Goal: Task Accomplishment & Management: Manage account settings

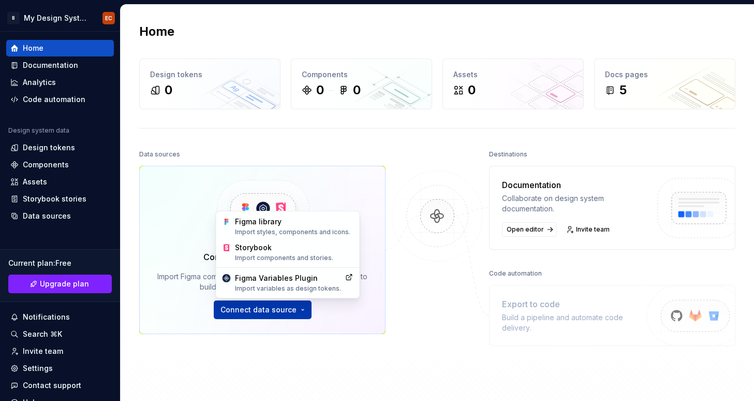
click at [266, 313] on html "B My Design System EC Home Documentation Analytics Code automation Design syste…" at bounding box center [377, 200] width 754 height 401
click at [260, 226] on div "Figma library Import styles, components and icons." at bounding box center [294, 226] width 119 height 20
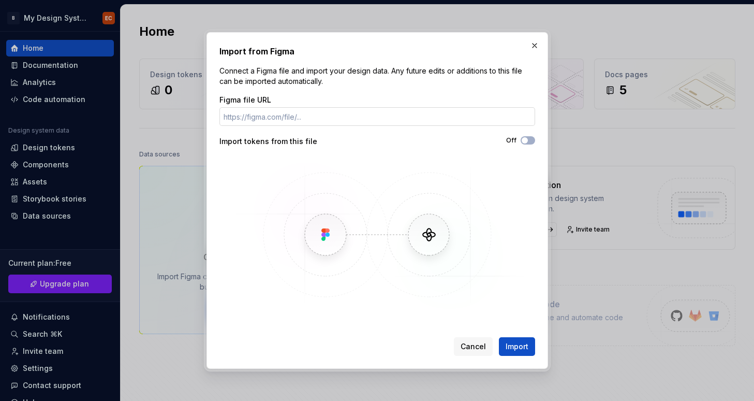
click at [331, 113] on input "Figma file URL" at bounding box center [377, 116] width 316 height 19
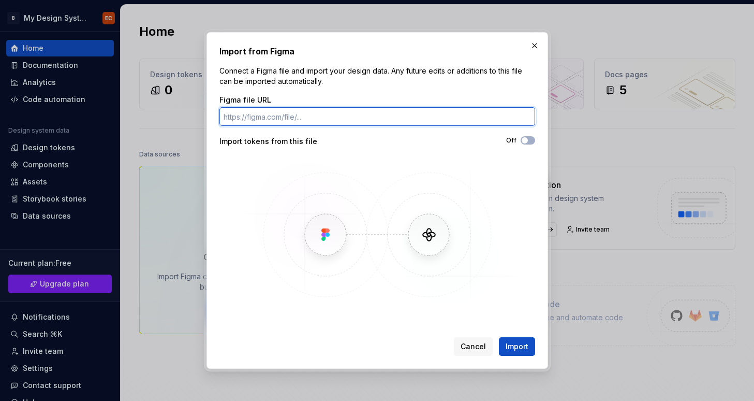
paste input "[URL][DOMAIN_NAME]"
type input "[URL][DOMAIN_NAME]"
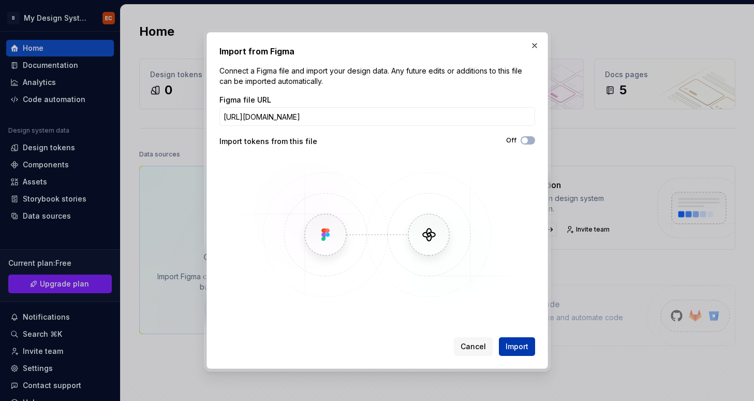
scroll to position [0, 0]
click at [509, 343] on span "Import" at bounding box center [517, 346] width 23 height 10
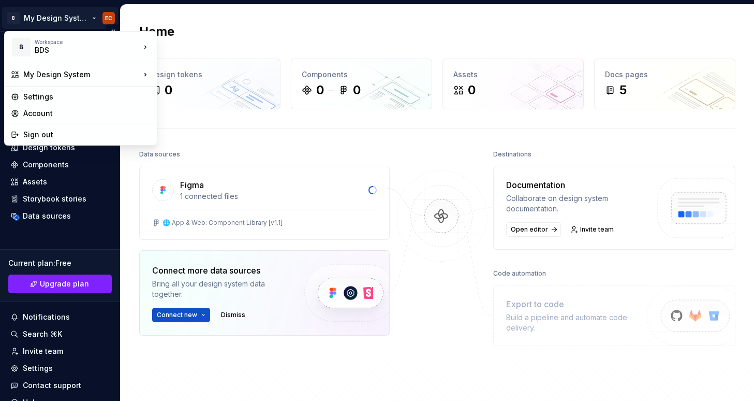
click at [60, 18] on html "B My Design System EC Home Documentation Analytics Code automation Design syste…" at bounding box center [377, 200] width 754 height 401
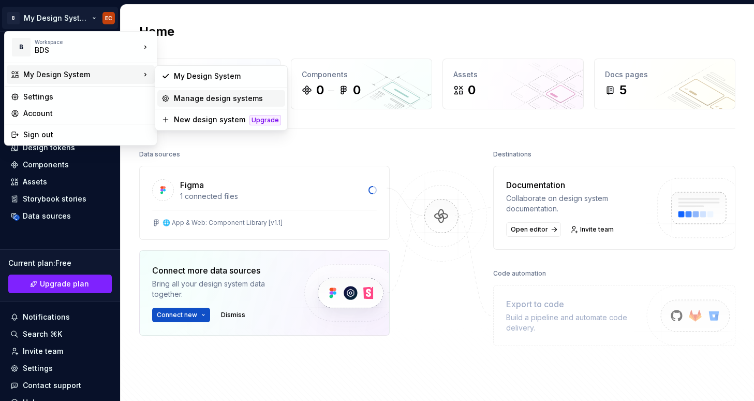
click at [188, 96] on div "Manage design systems" at bounding box center [227, 98] width 107 height 10
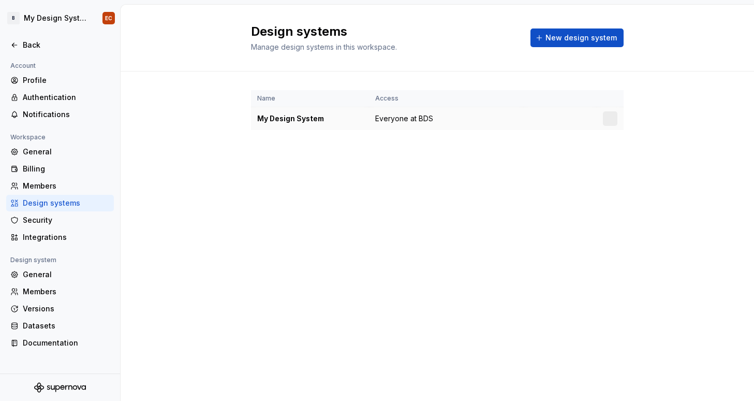
click at [348, 119] on div "My Design System" at bounding box center [310, 118] width 106 height 10
click at [314, 125] on td "My Design System" at bounding box center [310, 118] width 118 height 23
click at [611, 119] on html "B My Design System EC Back Account Profile Authentication Notifications Workspa…" at bounding box center [377, 200] width 754 height 401
click at [619, 155] on div "Design system settings" at bounding box center [665, 155] width 119 height 17
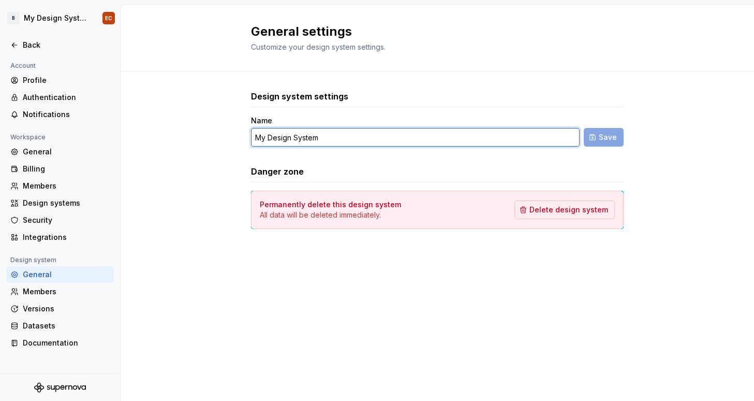
drag, startPoint x: 337, startPoint y: 141, endPoint x: 227, endPoint y: 129, distance: 110.9
click at [227, 129] on div "Design system settings Name My Design System Save Danger zone Permanently delet…" at bounding box center [437, 169] width 633 height 197
type input "Biome"
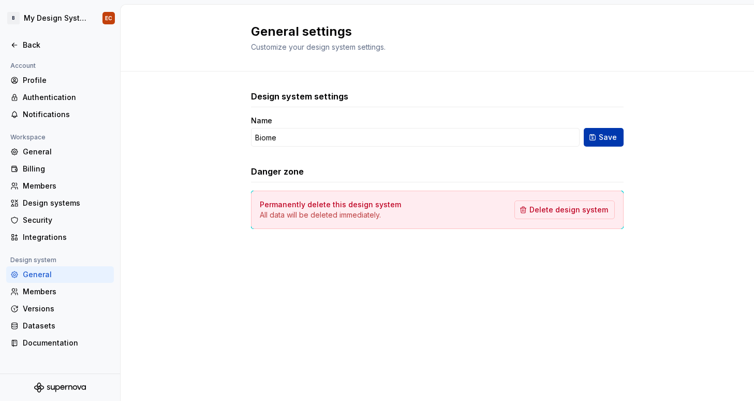
click at [615, 138] on span "Save" at bounding box center [608, 137] width 18 height 10
click at [52, 150] on div "General" at bounding box center [66, 151] width 87 height 10
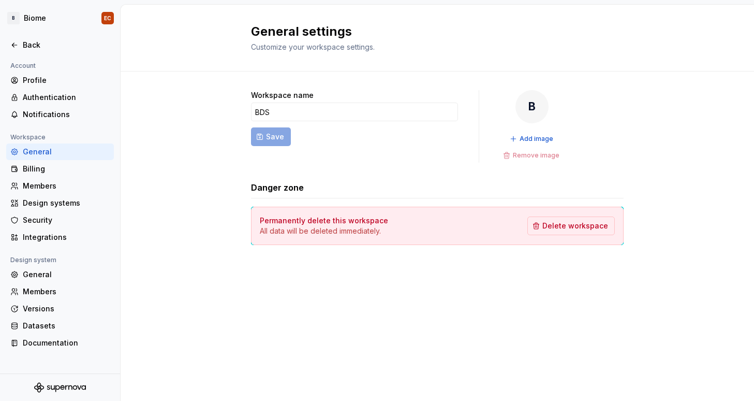
click at [537, 102] on div "B" at bounding box center [531, 106] width 33 height 33
click at [532, 136] on span "Add image" at bounding box center [537, 139] width 34 height 8
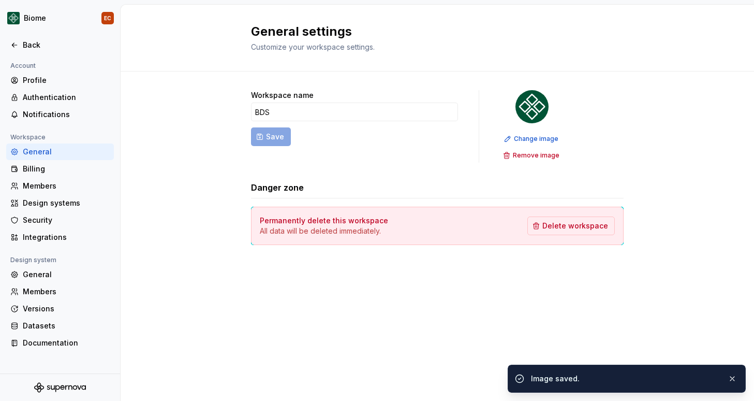
click at [526, 281] on div "Workspace name BDS Save Change image Remove image Danger zone Permanently delet…" at bounding box center [437, 177] width 373 height 213
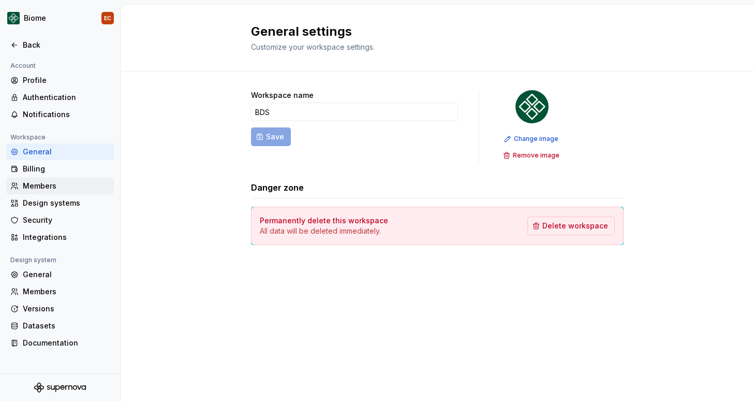
click at [51, 191] on div "Members" at bounding box center [60, 186] width 108 height 17
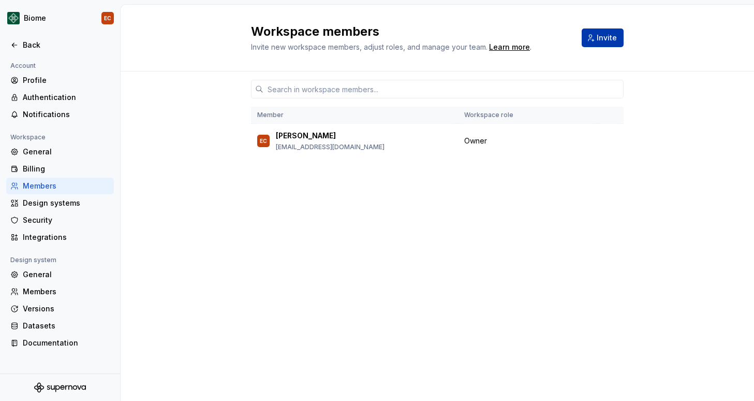
click at [603, 45] on button "Invite" at bounding box center [603, 37] width 42 height 19
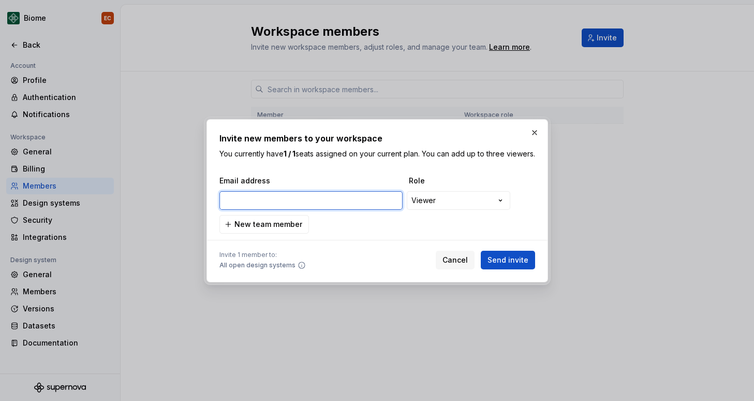
paste input "[PERSON_NAME][EMAIL_ADDRESS][DOMAIN_NAME]"
type input "[PERSON_NAME][EMAIL_ADDRESS][DOMAIN_NAME]"
click at [273, 226] on span "New team member" at bounding box center [268, 224] width 68 height 10
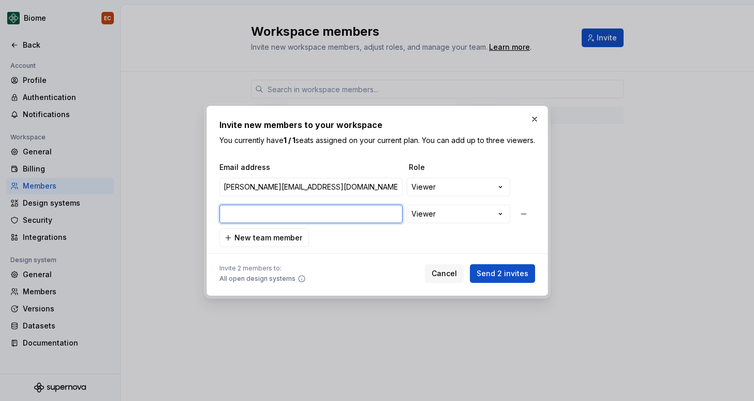
paste input "[EMAIL_ADDRESS][DOMAIN_NAME]"
type input "[EMAIL_ADDRESS][DOMAIN_NAME]"
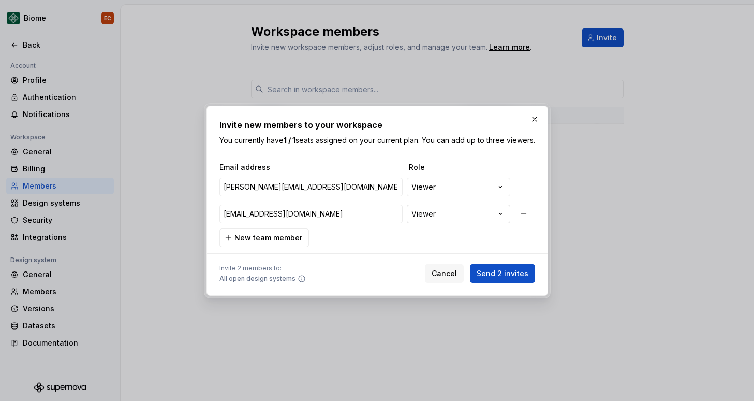
click at [486, 220] on div "**********" at bounding box center [377, 200] width 754 height 401
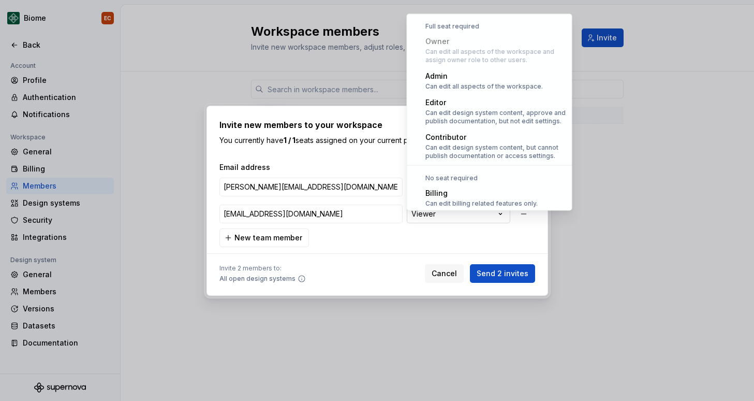
scroll to position [28, 0]
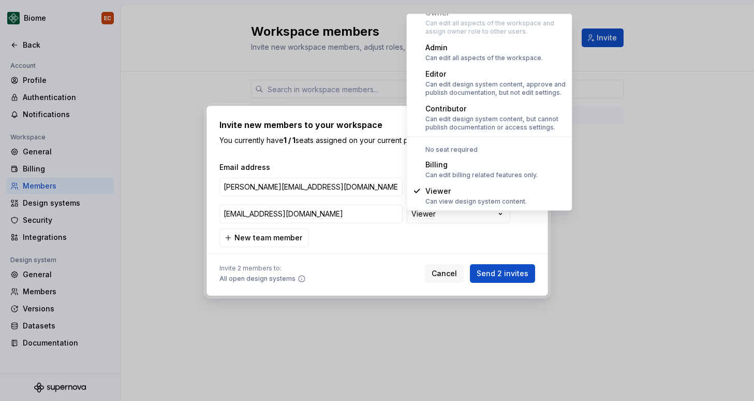
click at [424, 242] on div "**********" at bounding box center [377, 200] width 754 height 401
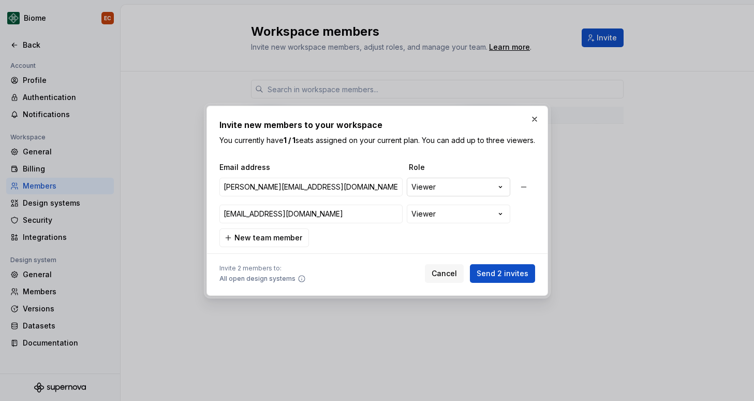
click at [498, 193] on div "**********" at bounding box center [377, 200] width 754 height 401
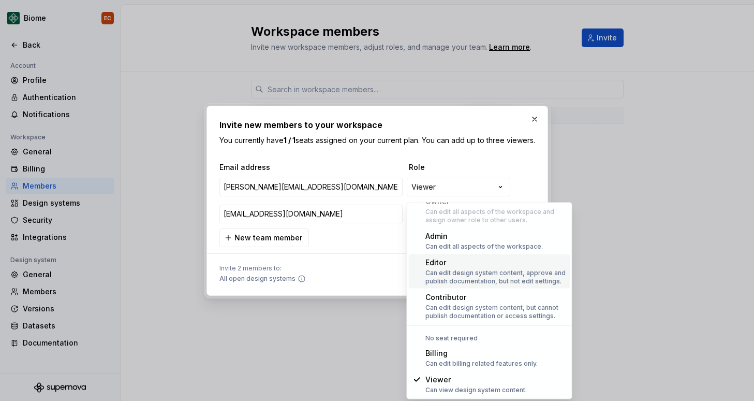
scroll to position [9, 0]
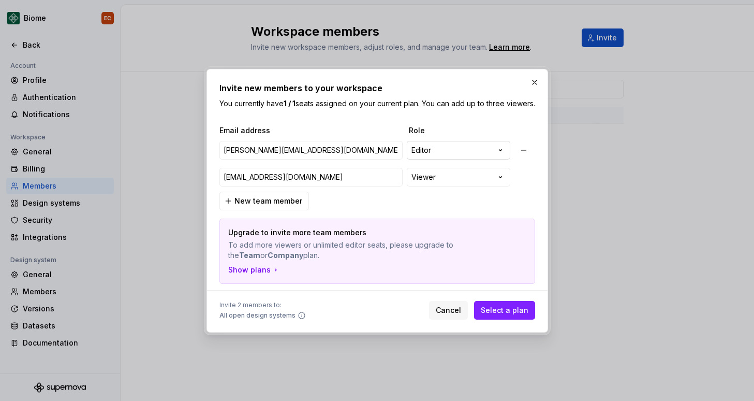
click at [482, 153] on div "**********" at bounding box center [377, 200] width 754 height 401
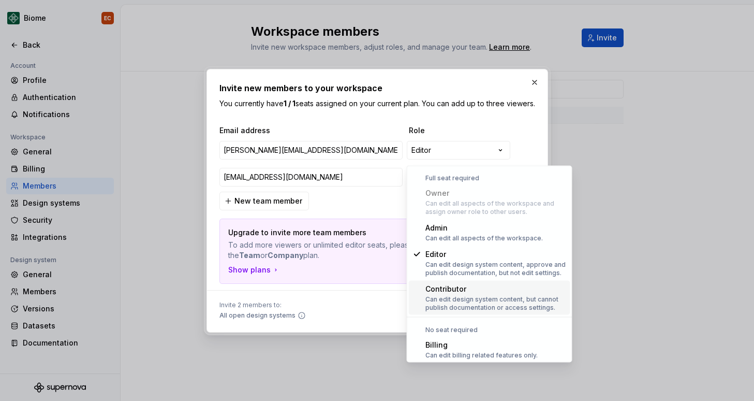
scroll to position [28, 0]
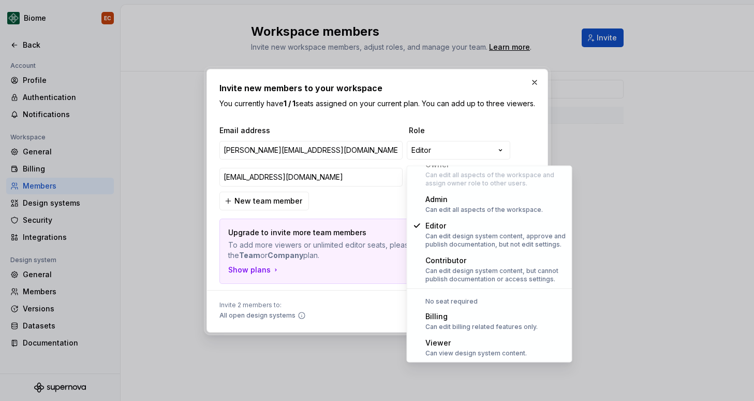
select select "******"
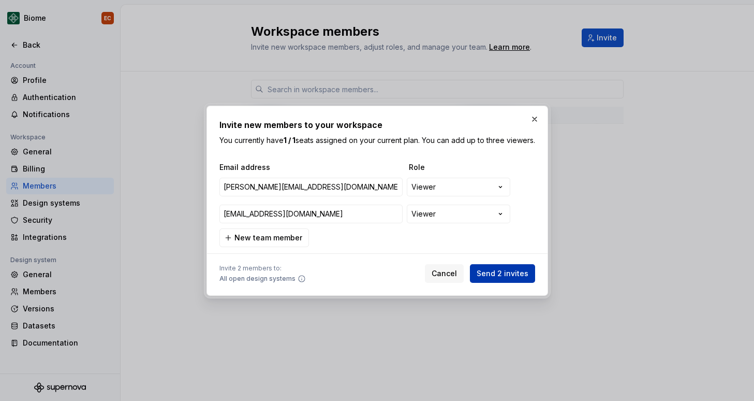
click at [498, 278] on span "Send 2 invites" at bounding box center [503, 273] width 52 height 10
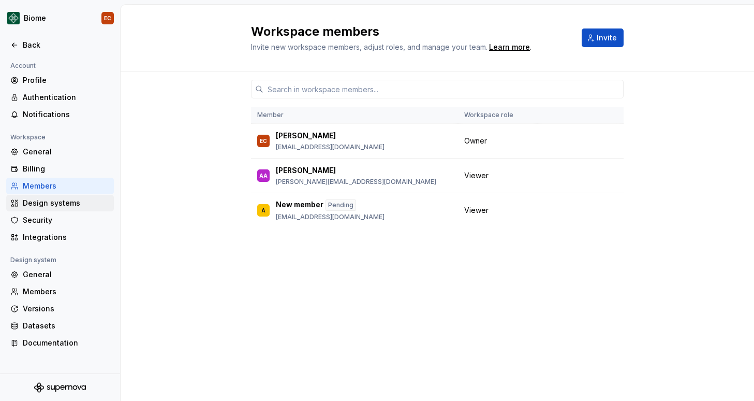
click at [52, 204] on div "Design systems" at bounding box center [66, 203] width 87 height 10
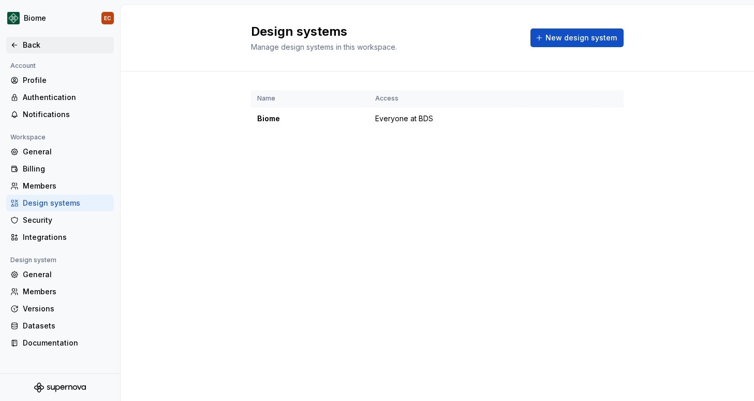
click at [24, 49] on div "Back" at bounding box center [66, 45] width 87 height 10
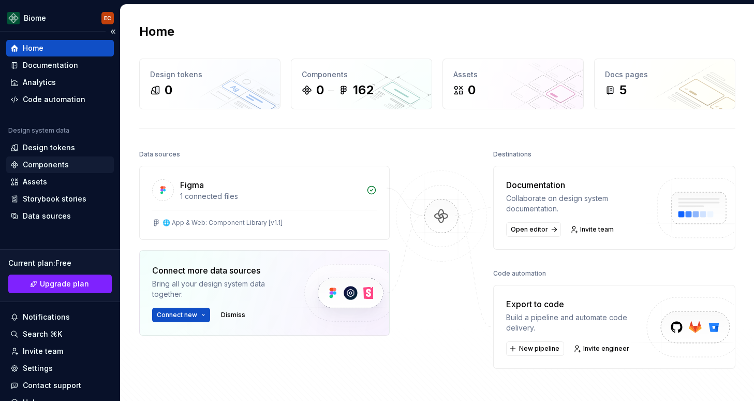
click at [57, 165] on div "Components" at bounding box center [46, 164] width 46 height 10
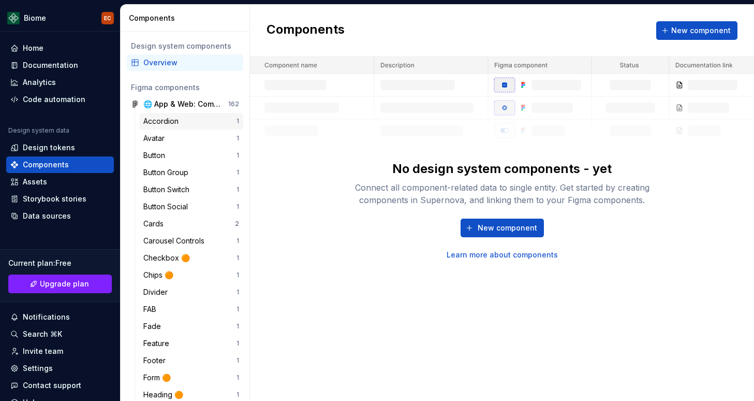
click at [180, 128] on div "Accordion 1" at bounding box center [191, 121] width 104 height 17
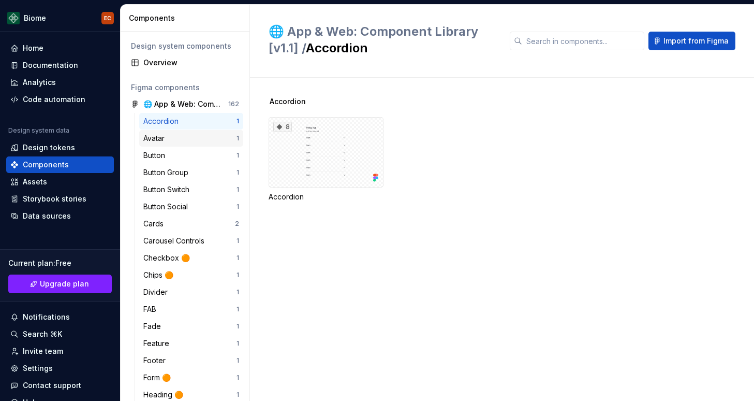
click at [178, 132] on div "Avatar 1" at bounding box center [191, 138] width 104 height 17
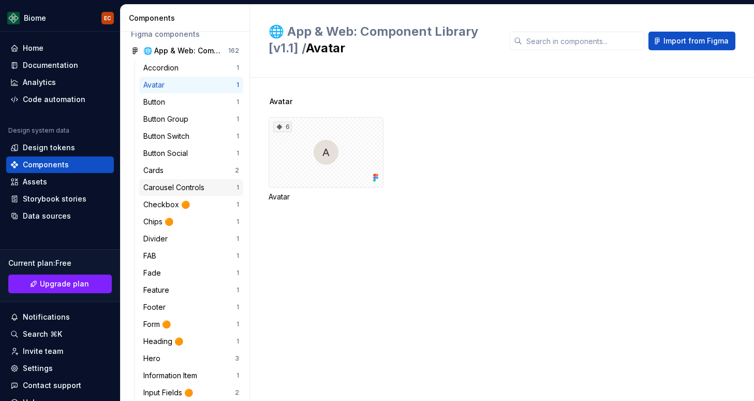
scroll to position [54, 0]
click at [176, 116] on div "Button Group" at bounding box center [167, 118] width 49 height 10
click at [168, 100] on div "Button" at bounding box center [156, 101] width 26 height 10
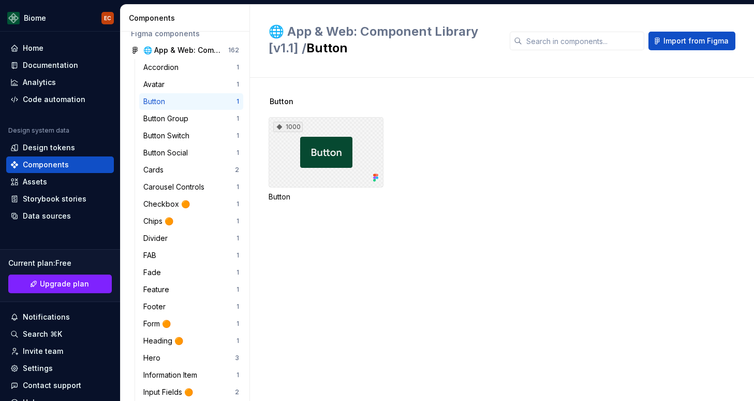
click at [308, 170] on div "1000" at bounding box center [326, 152] width 115 height 70
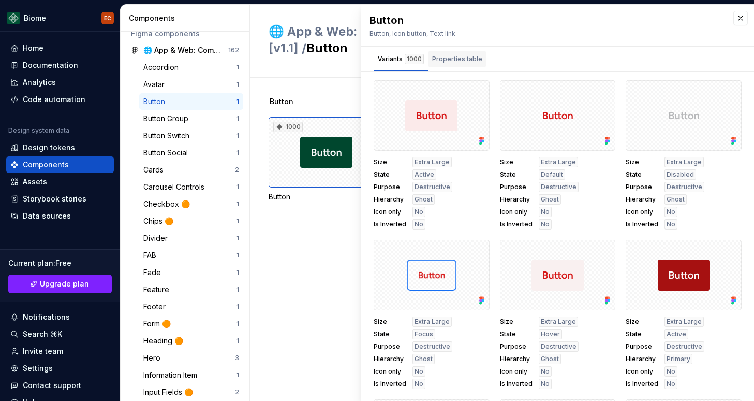
click at [453, 62] on div "Properties table" at bounding box center [457, 59] width 50 height 10
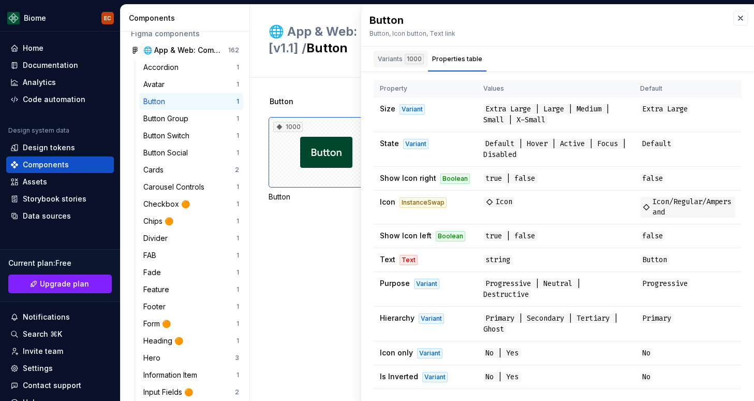
click at [401, 61] on div "Variants 1000" at bounding box center [401, 59] width 46 height 10
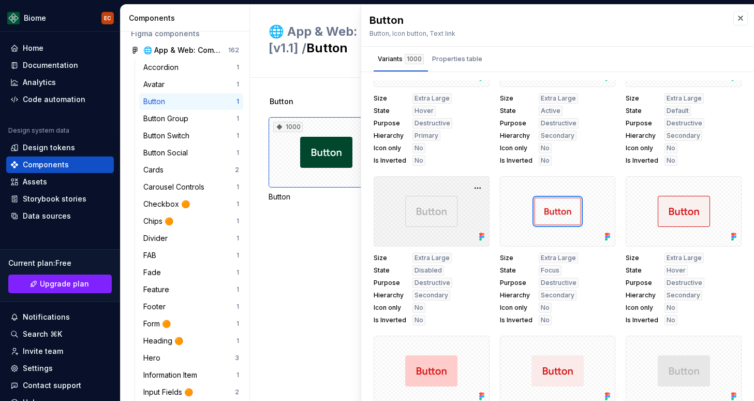
scroll to position [678, 0]
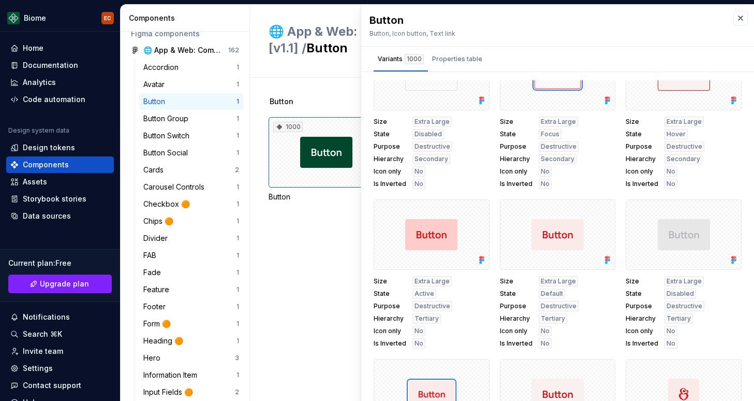
click at [338, 296] on div "Button 1000 Button" at bounding box center [511, 239] width 485 height 323
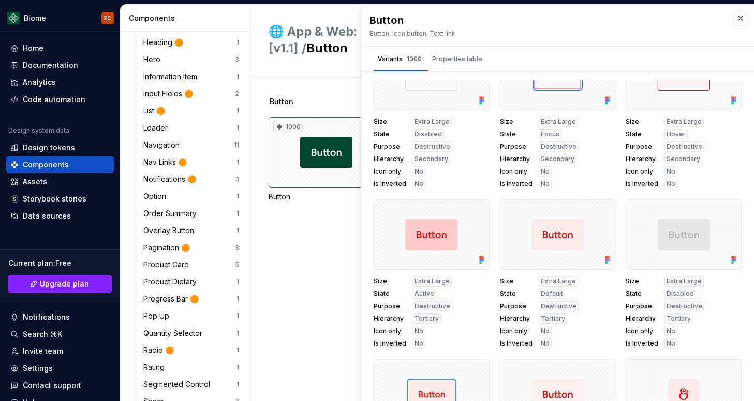
scroll to position [311, 0]
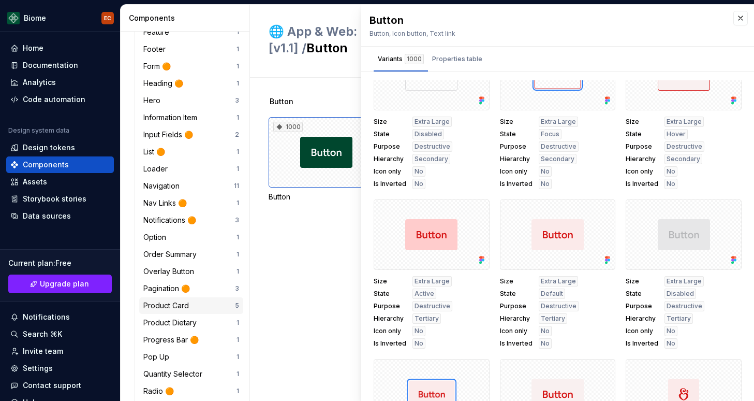
click at [184, 304] on div "Product Card" at bounding box center [168, 305] width 50 height 10
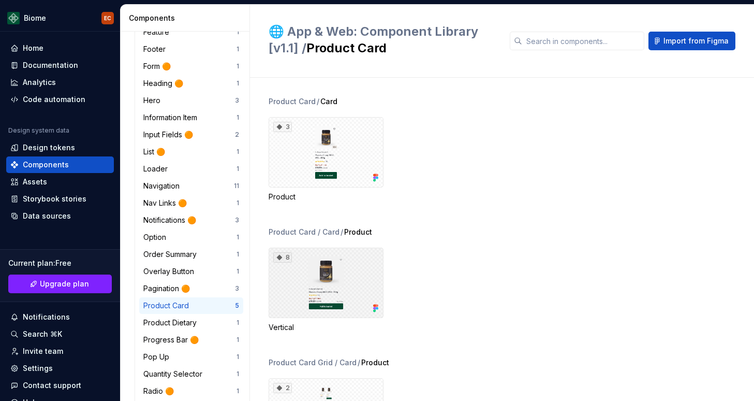
click at [319, 297] on div "8" at bounding box center [326, 282] width 115 height 70
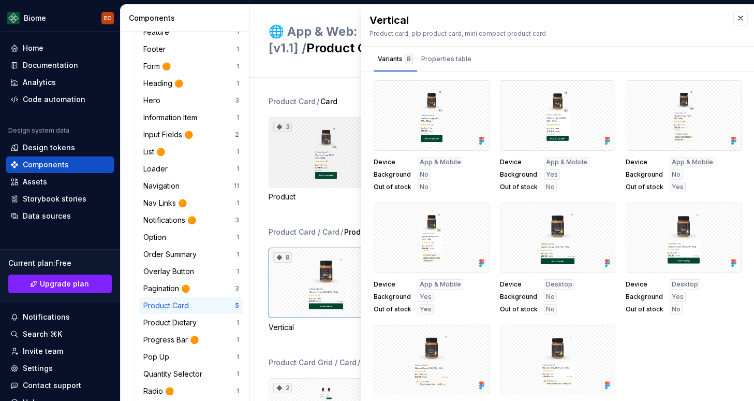
click at [323, 145] on div "3" at bounding box center [326, 152] width 115 height 70
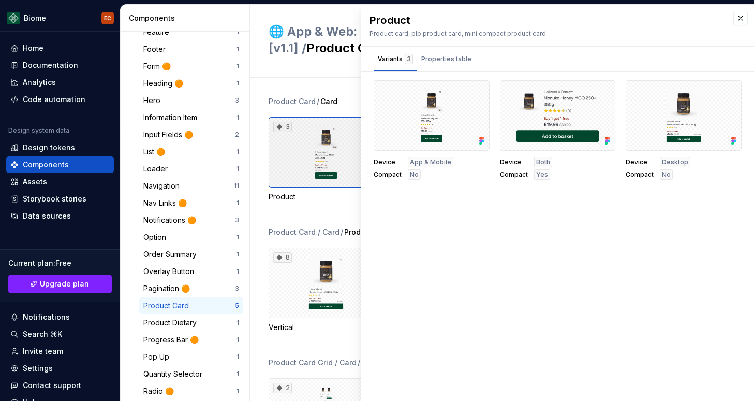
click at [338, 149] on div "3" at bounding box center [326, 152] width 115 height 70
click at [444, 63] on div "Properties table" at bounding box center [446, 59] width 50 height 10
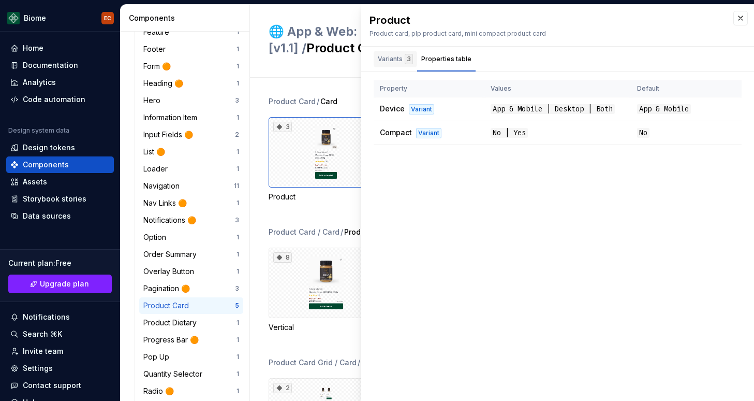
click at [395, 57] on div "Variants 3" at bounding box center [395, 59] width 35 height 10
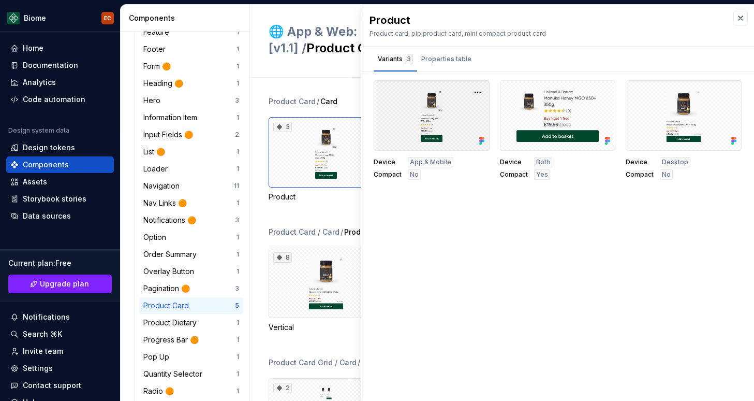
click at [447, 127] on div at bounding box center [432, 115] width 116 height 70
click at [641, 134] on div at bounding box center [684, 115] width 116 height 70
click at [728, 95] on button "button" at bounding box center [730, 92] width 14 height 14
click at [689, 185] on div "Device App & Mobile Compact No Device Both Compact Yes Device Desktop Compact N…" at bounding box center [557, 134] width 393 height 108
click at [673, 128] on div at bounding box center [684, 115] width 116 height 70
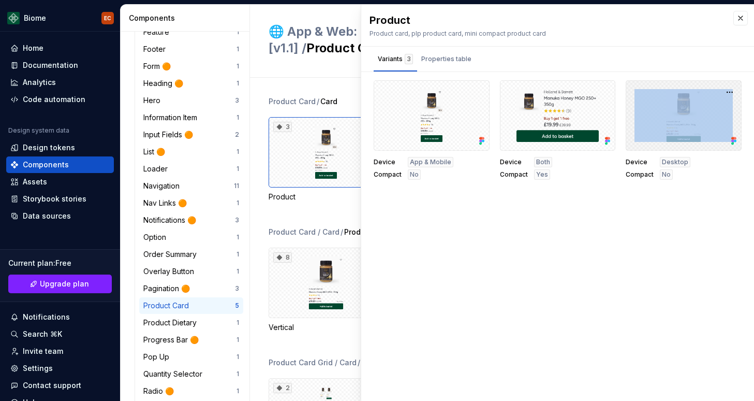
click at [673, 128] on div at bounding box center [684, 115] width 116 height 70
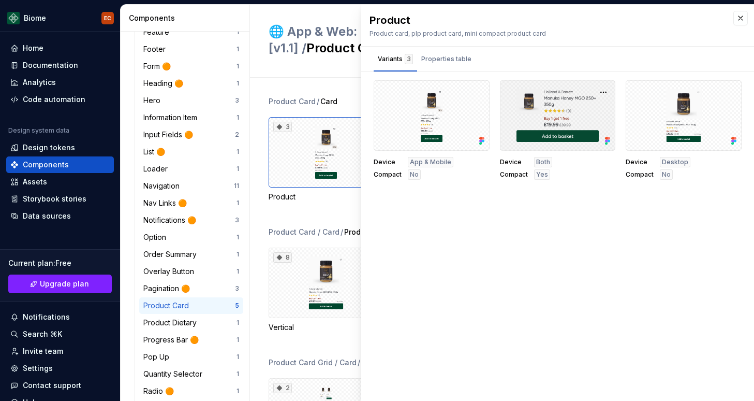
click at [548, 196] on div "Product Product card, plp product card, mini compact product card Variants 3 Pr…" at bounding box center [557, 203] width 393 height 396
click at [437, 64] on div "Properties table" at bounding box center [446, 59] width 58 height 17
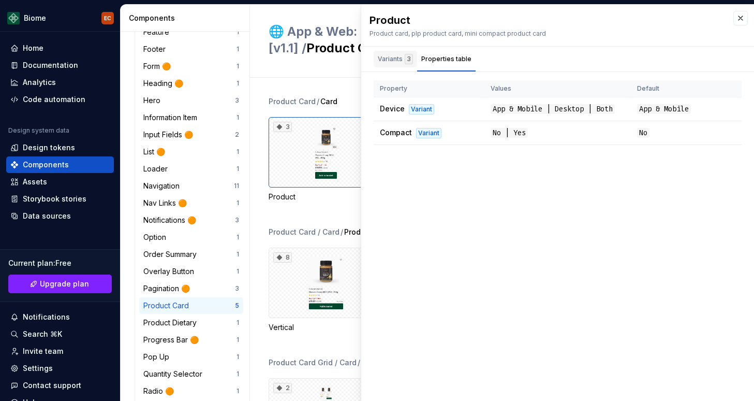
click at [392, 64] on div "Variants 3" at bounding box center [395, 59] width 43 height 17
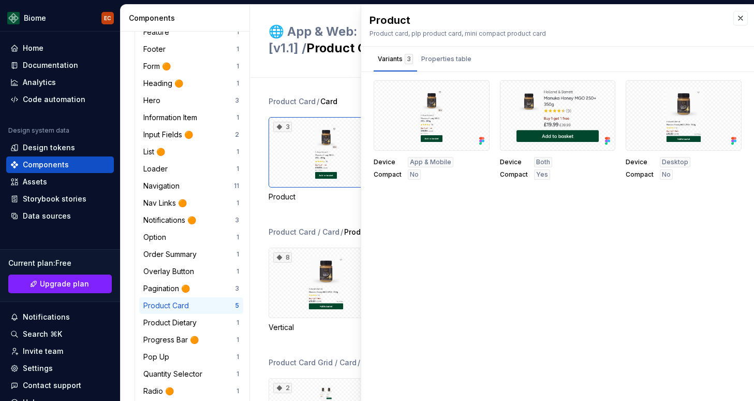
click at [326, 81] on div "Product Card / Card 3 Product Product Card / Card / Product 8 Vertical Product …" at bounding box center [511, 239] width 485 height 323
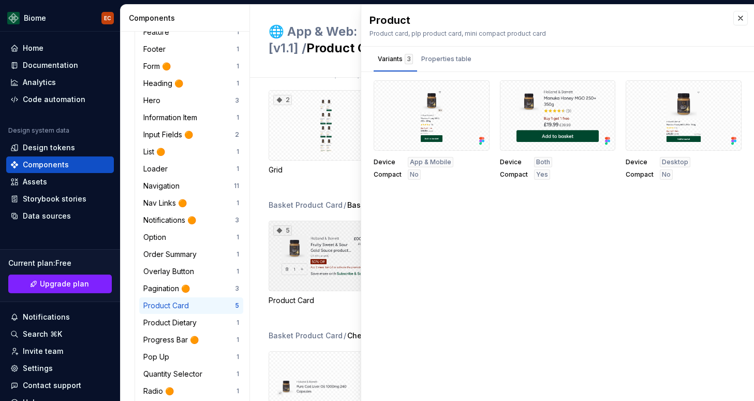
scroll to position [329, 0]
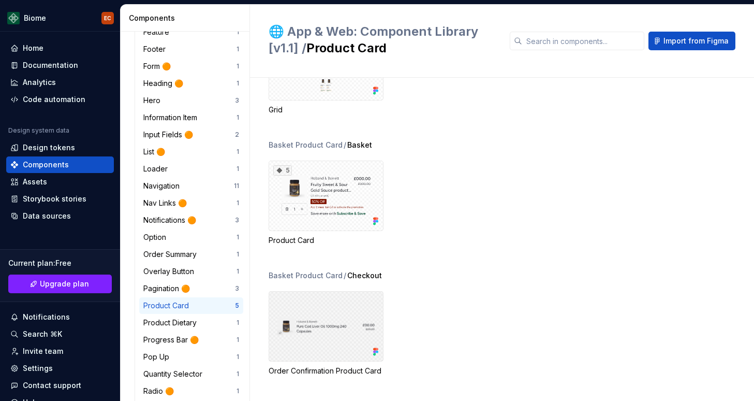
click at [330, 315] on div at bounding box center [326, 326] width 115 height 70
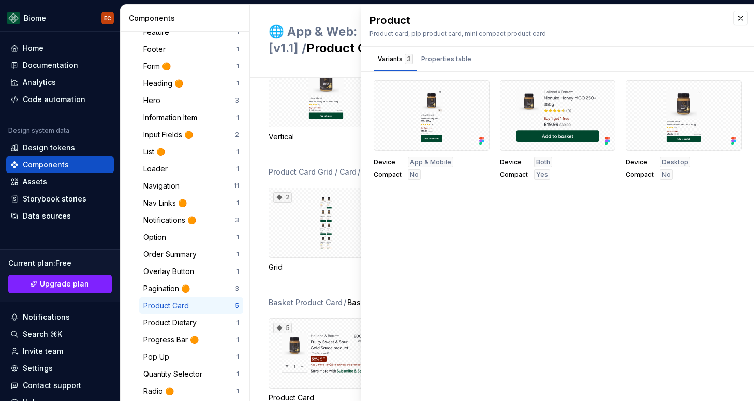
scroll to position [75, 0]
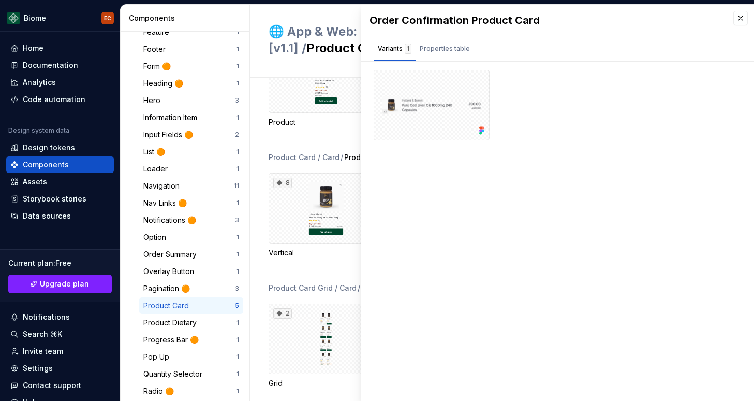
click at [316, 101] on div "3" at bounding box center [326, 77] width 115 height 70
click at [172, 321] on div "Product Dietary" at bounding box center [171, 322] width 57 height 10
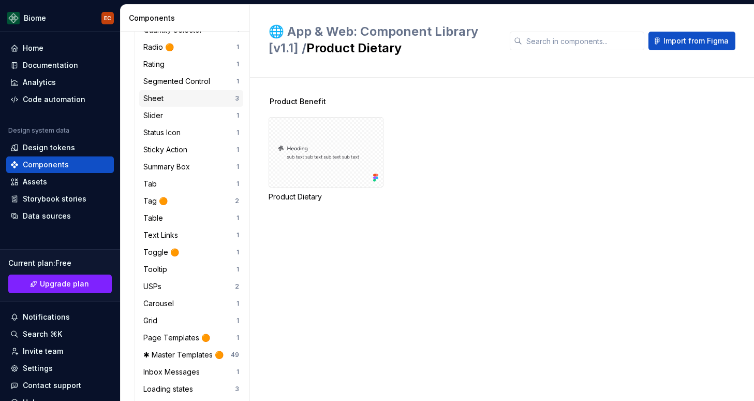
scroll to position [666, 0]
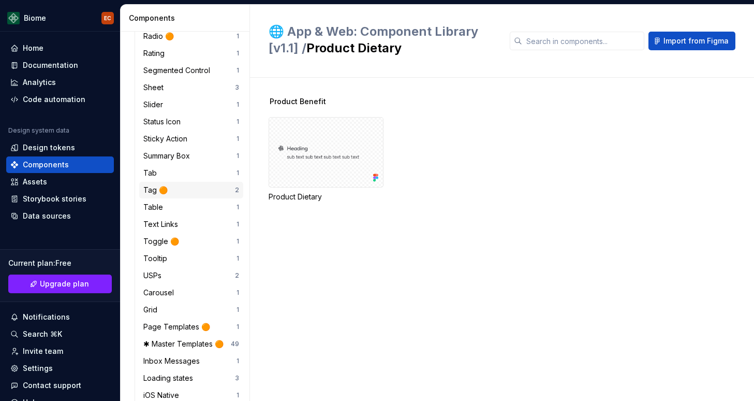
click at [171, 190] on div "Tag 🟠" at bounding box center [189, 190] width 92 height 10
click at [164, 186] on div "Tag 🟠" at bounding box center [157, 190] width 28 height 10
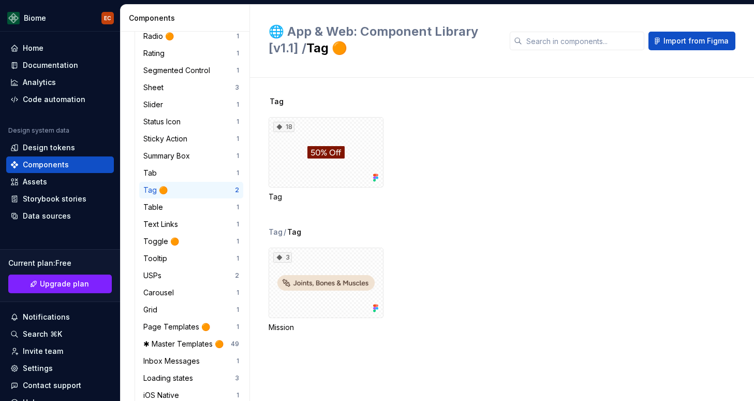
click at [532, 265] on div "3 Mission" at bounding box center [511, 289] width 485 height 85
click at [322, 153] on div "18" at bounding box center [326, 152] width 115 height 70
click at [317, 172] on div "18" at bounding box center [326, 152] width 115 height 70
click at [305, 196] on div "Tag" at bounding box center [326, 196] width 115 height 10
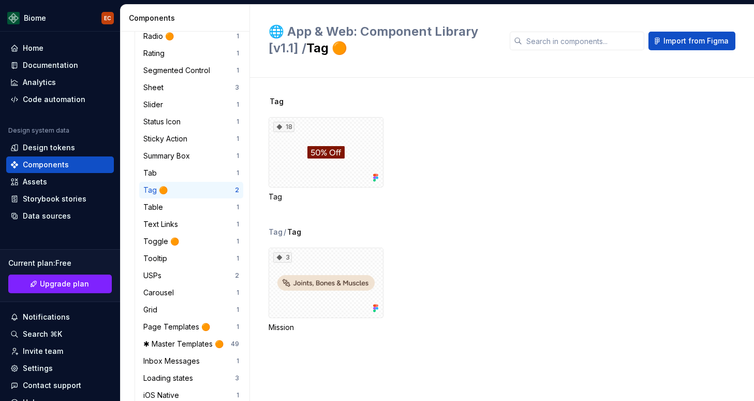
click at [274, 202] on div "Tag 18 Tag" at bounding box center [511, 161] width 485 height 130
click at [277, 196] on div "Tag" at bounding box center [326, 196] width 115 height 10
click at [284, 125] on div "18" at bounding box center [283, 127] width 21 height 10
click at [323, 132] on div "18" at bounding box center [326, 152] width 115 height 70
click at [213, 172] on div "Tab" at bounding box center [189, 173] width 93 height 10
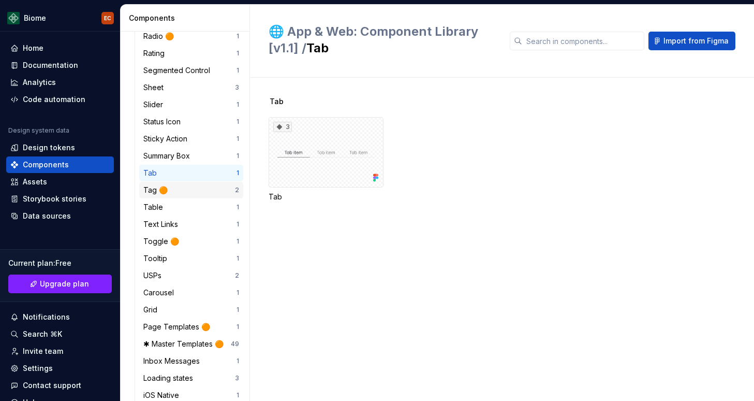
click at [206, 190] on div "Tag 🟠" at bounding box center [189, 190] width 92 height 10
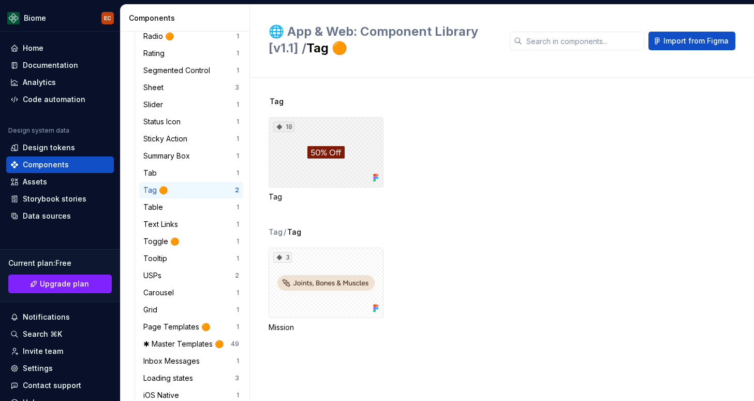
click at [360, 161] on div "18" at bounding box center [326, 152] width 115 height 70
click at [486, 136] on div "18 Tag" at bounding box center [511, 159] width 485 height 85
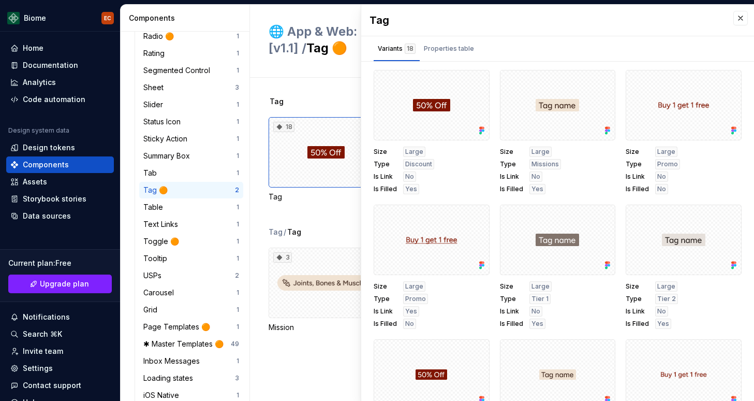
click at [328, 234] on div "Tag / Tag" at bounding box center [511, 232] width 485 height 10
click at [51, 181] on div "Assets" at bounding box center [59, 181] width 99 height 10
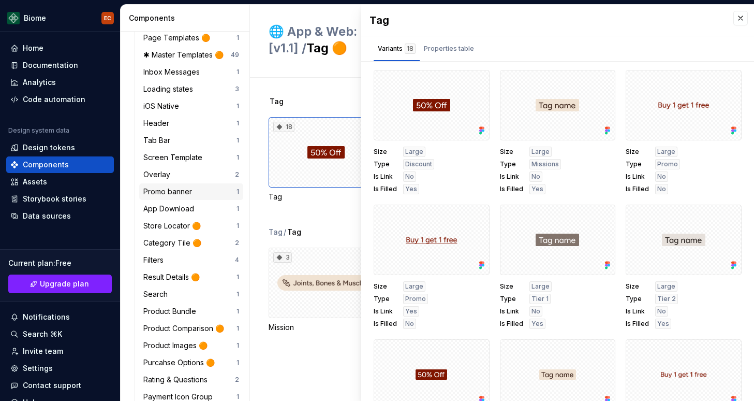
scroll to position [1034, 0]
